Goal: Information Seeking & Learning: Check status

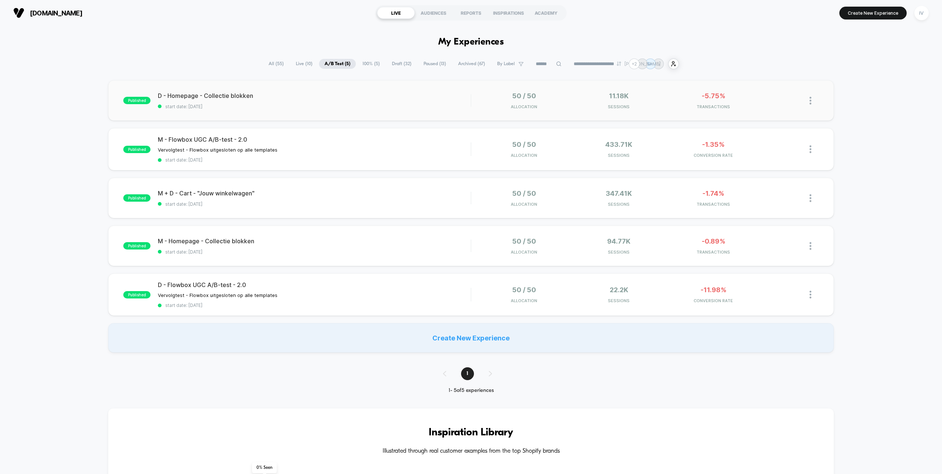
click at [394, 109] on div "published D - Homepage - Collectie blokken start date: [DATE] 50 / 50 Allocatio…" at bounding box center [470, 100] width 725 height 40
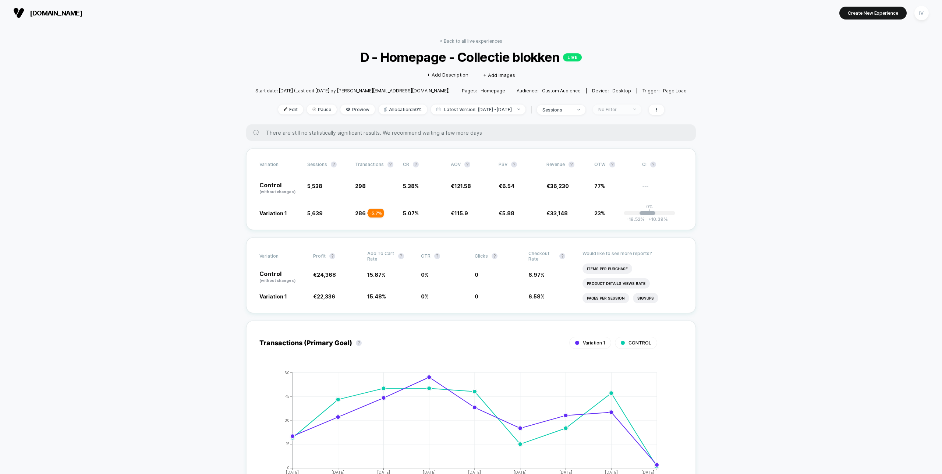
click at [641, 106] on span "No Filter" at bounding box center [617, 109] width 49 height 10
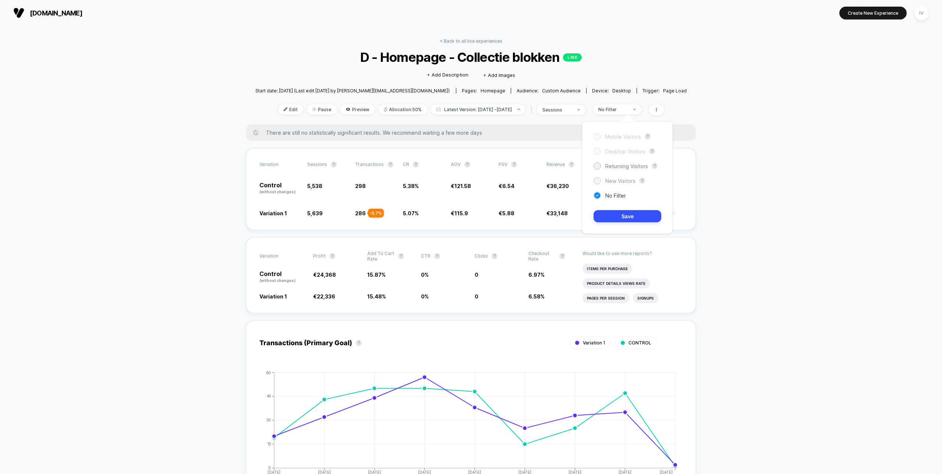
click at [617, 181] on span "New Visitors" at bounding box center [620, 181] width 30 height 6
click at [632, 216] on button "Save" at bounding box center [627, 216] width 68 height 12
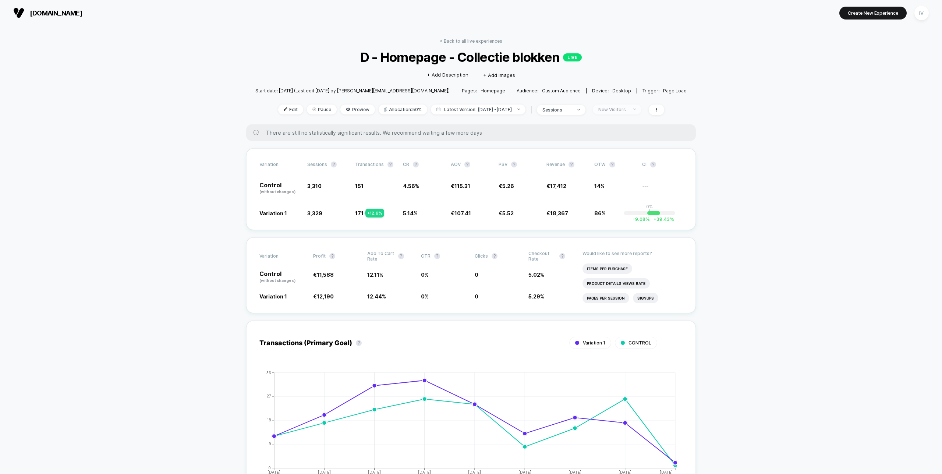
click at [618, 108] on div "New Visitors" at bounding box center [612, 110] width 29 height 6
click at [624, 168] on span "Returning Visitors" at bounding box center [626, 166] width 43 height 6
click at [627, 219] on button "Save" at bounding box center [627, 216] width 68 height 12
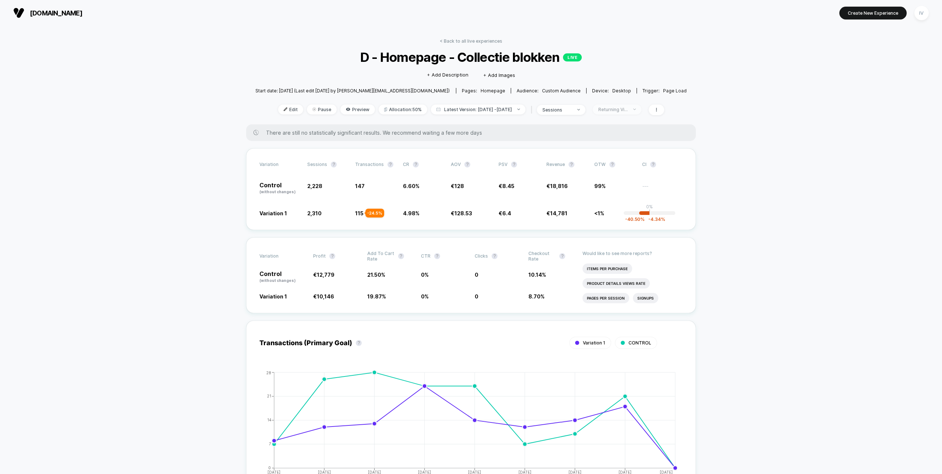
click at [628, 107] on div "Returning Visitors" at bounding box center [612, 110] width 29 height 6
drag, startPoint x: 621, startPoint y: 199, endPoint x: 625, endPoint y: 207, distance: 9.5
click at [621, 199] on div "No Filter" at bounding box center [609, 195] width 32 height 7
click at [628, 213] on button "Save" at bounding box center [627, 216] width 68 height 12
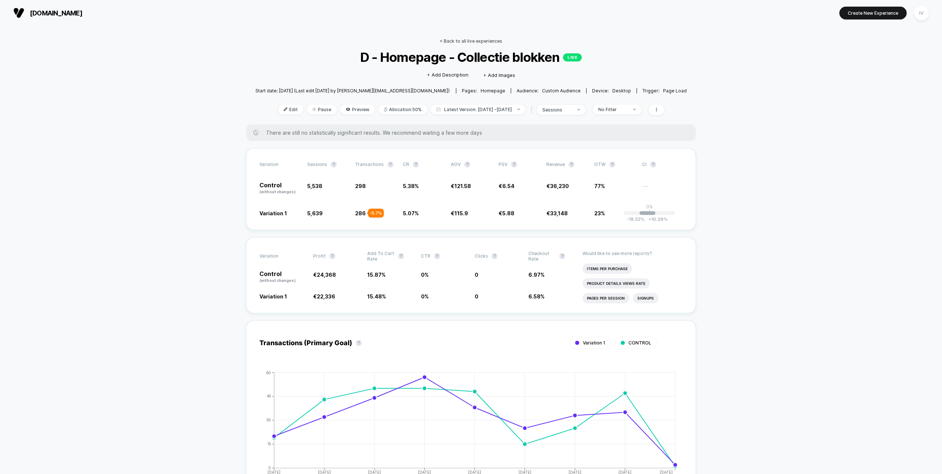
click at [475, 40] on link "< Back to all live experiences" at bounding box center [471, 41] width 63 height 6
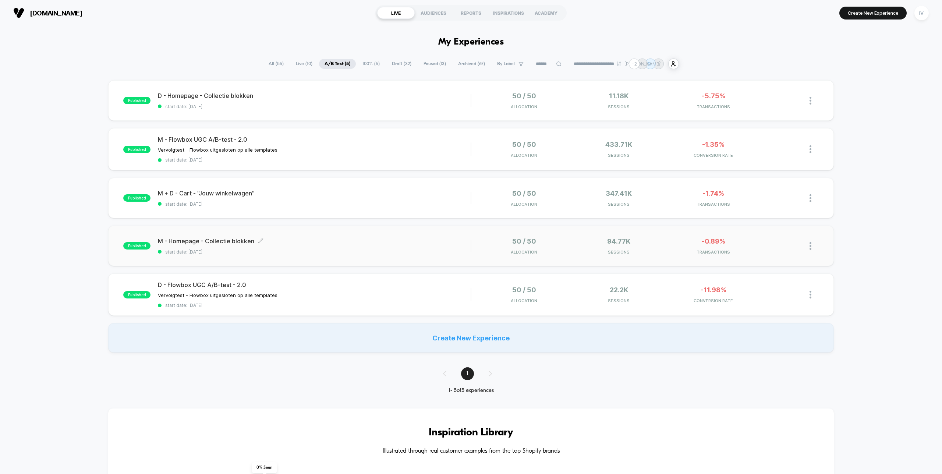
click at [361, 238] on span "M - Homepage - Collectie blokken Click to edit experience details" at bounding box center [314, 240] width 313 height 7
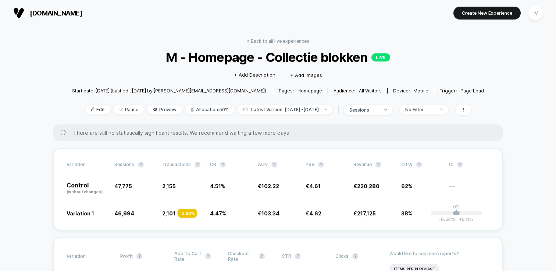
click at [265, 39] on link "< Back to all live experiences" at bounding box center [278, 41] width 63 height 6
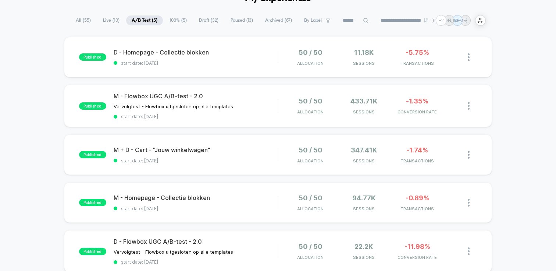
scroll to position [45, 0]
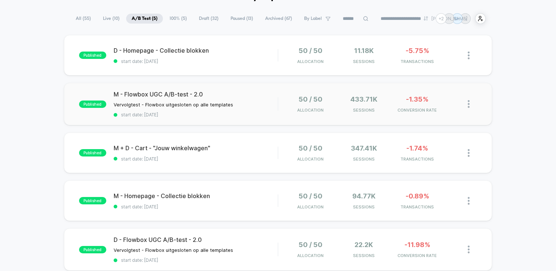
click at [206, 119] on div "published M - Flowbox UGC A/B-test - 2.0 Vervolgtest - Flowbox uitgesloten op a…" at bounding box center [278, 104] width 428 height 42
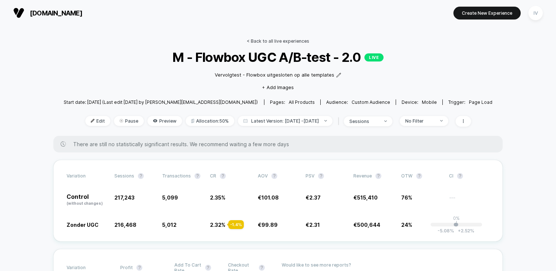
click at [304, 41] on link "< Back to all live experiences" at bounding box center [278, 41] width 63 height 6
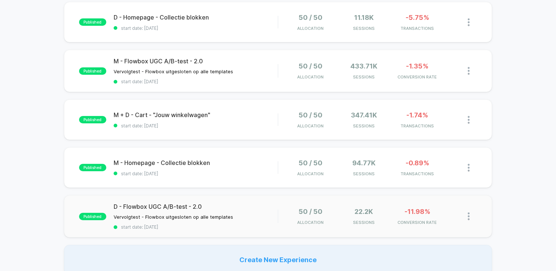
scroll to position [79, 0]
click at [207, 228] on div "published D - Flowbox UGC A/B-test - 2.0 Vervolgtest - Flowbox uitgesloten op a…" at bounding box center [278, 215] width 428 height 42
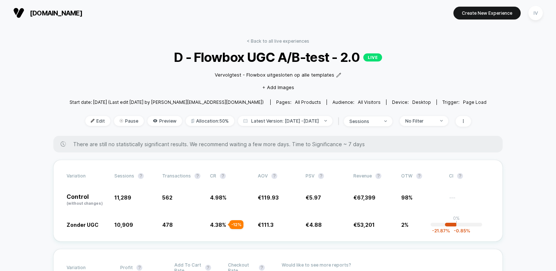
click at [285, 43] on div "< Back to all live experiences D - Flowbox UGC A/B-test - 2.0 LIVE Vervolgtest …" at bounding box center [278, 86] width 417 height 97
click at [289, 44] on div "< Back to all live experiences D - Flowbox UGC A/B-test - 2.0 LIVE Vervolgtest …" at bounding box center [278, 86] width 417 height 97
click at [293, 39] on link "< Back to all live experiences" at bounding box center [278, 41] width 63 height 6
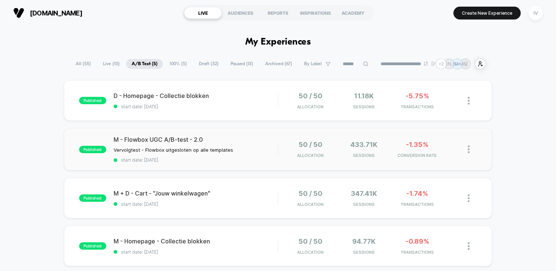
click at [224, 163] on div "published M - Flowbox UGC A/B-test - 2.0 Vervolgtest - Flowbox uitgesloten op a…" at bounding box center [278, 149] width 428 height 42
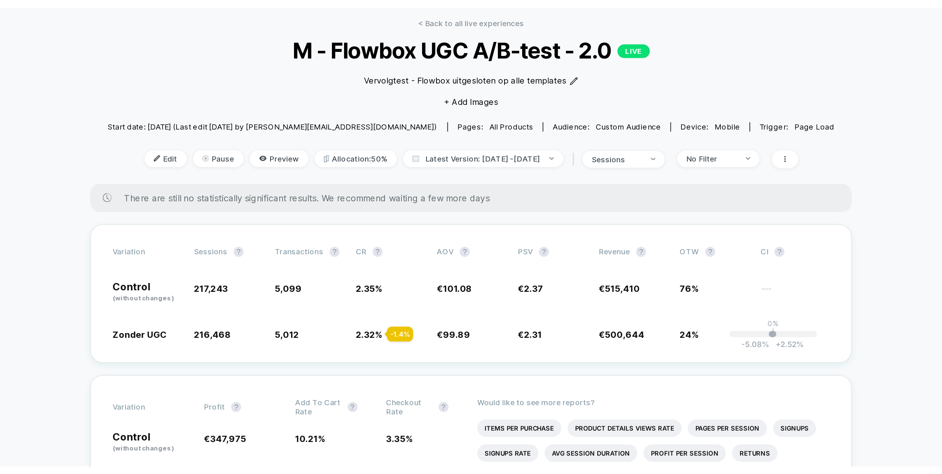
scroll to position [28, 0]
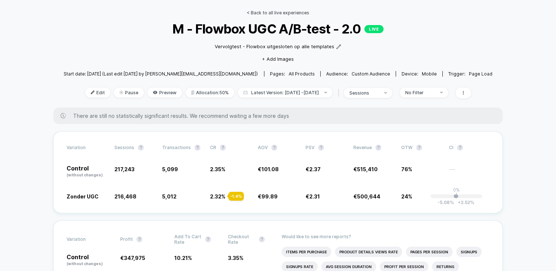
click at [298, 12] on link "< Back to all live experiences" at bounding box center [278, 13] width 63 height 6
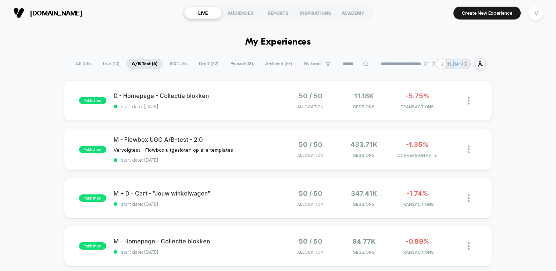
click at [387, 9] on section "Create New Experience IV" at bounding box center [462, 13] width 166 height 18
click at [387, 24] on div "[DOMAIN_NAME] LIVE AUDIENCES REPORTS INSPIRATIONS ACADEMY Create New Experience…" at bounding box center [278, 13] width 556 height 26
click at [389, 11] on section "Create New Experience IV" at bounding box center [462, 13] width 166 height 18
click at [422, 14] on section "Create New Experience IV" at bounding box center [462, 13] width 166 height 18
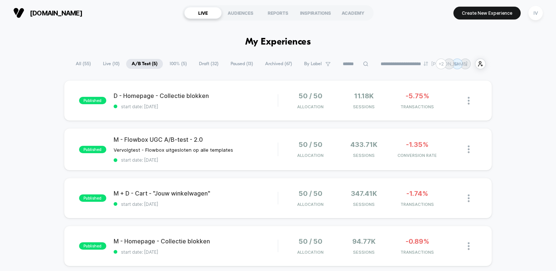
click at [398, 6] on section "Create New Experience IV" at bounding box center [462, 13] width 166 height 18
click at [381, 7] on section "Create New Experience IV" at bounding box center [462, 13] width 166 height 18
click at [385, 10] on section "Create New Experience IV" at bounding box center [462, 13] width 166 height 18
click at [379, 19] on div "[DOMAIN_NAME] LIVE AUDIENCES REPORTS INSPIRATIONS ACADEMY Create New Experience…" at bounding box center [278, 13] width 556 height 26
click at [408, 23] on div "[DOMAIN_NAME] LIVE AUDIENCES REPORTS INSPIRATIONS ACADEMY Create New Experience…" at bounding box center [278, 13] width 556 height 26
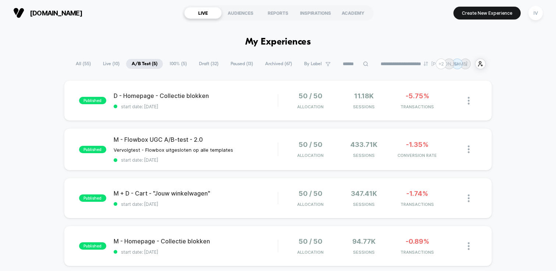
click at [429, 18] on section "Create New Experience IV" at bounding box center [462, 13] width 166 height 18
click at [428, 14] on section "Create New Experience IV" at bounding box center [462, 13] width 166 height 18
